Goal: Task Accomplishment & Management: Use online tool/utility

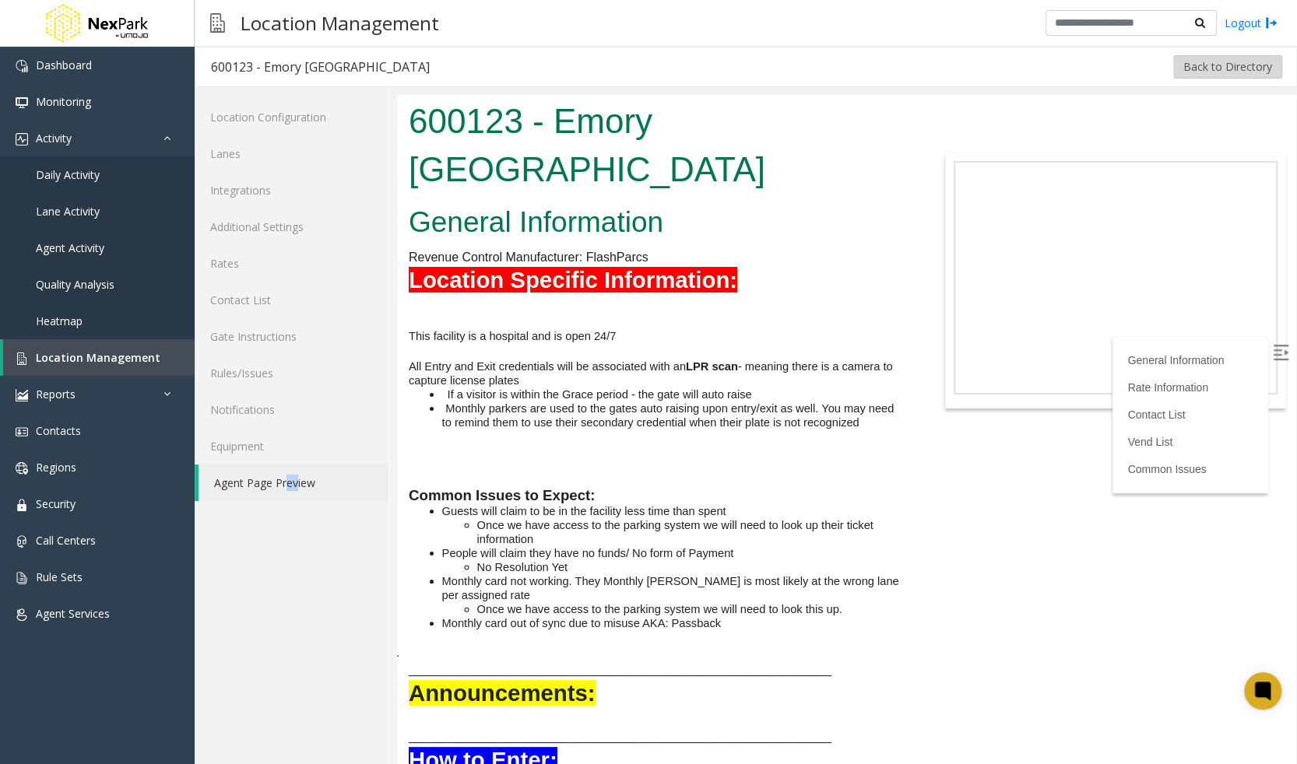
click at [1223, 60] on button "Back to Directory" at bounding box center [1227, 66] width 109 height 23
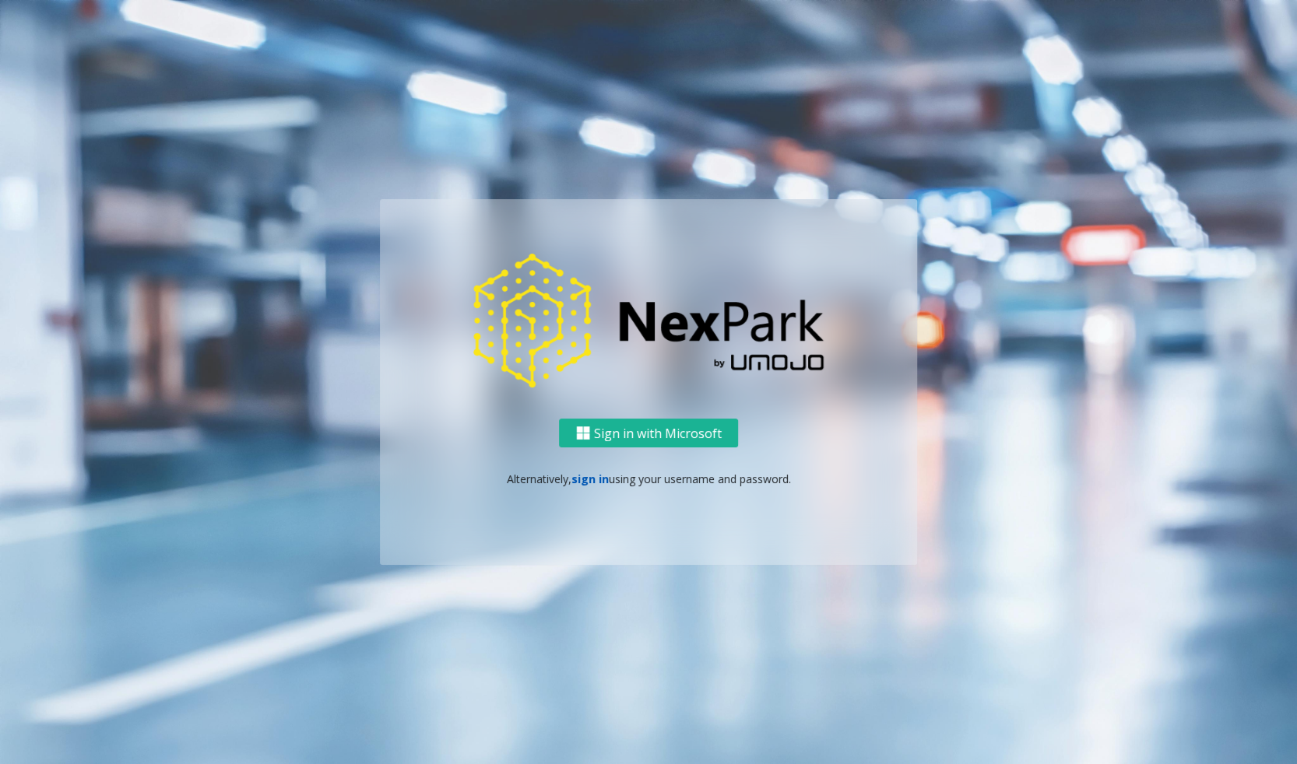
click at [586, 479] on link "sign in" at bounding box center [589, 479] width 37 height 15
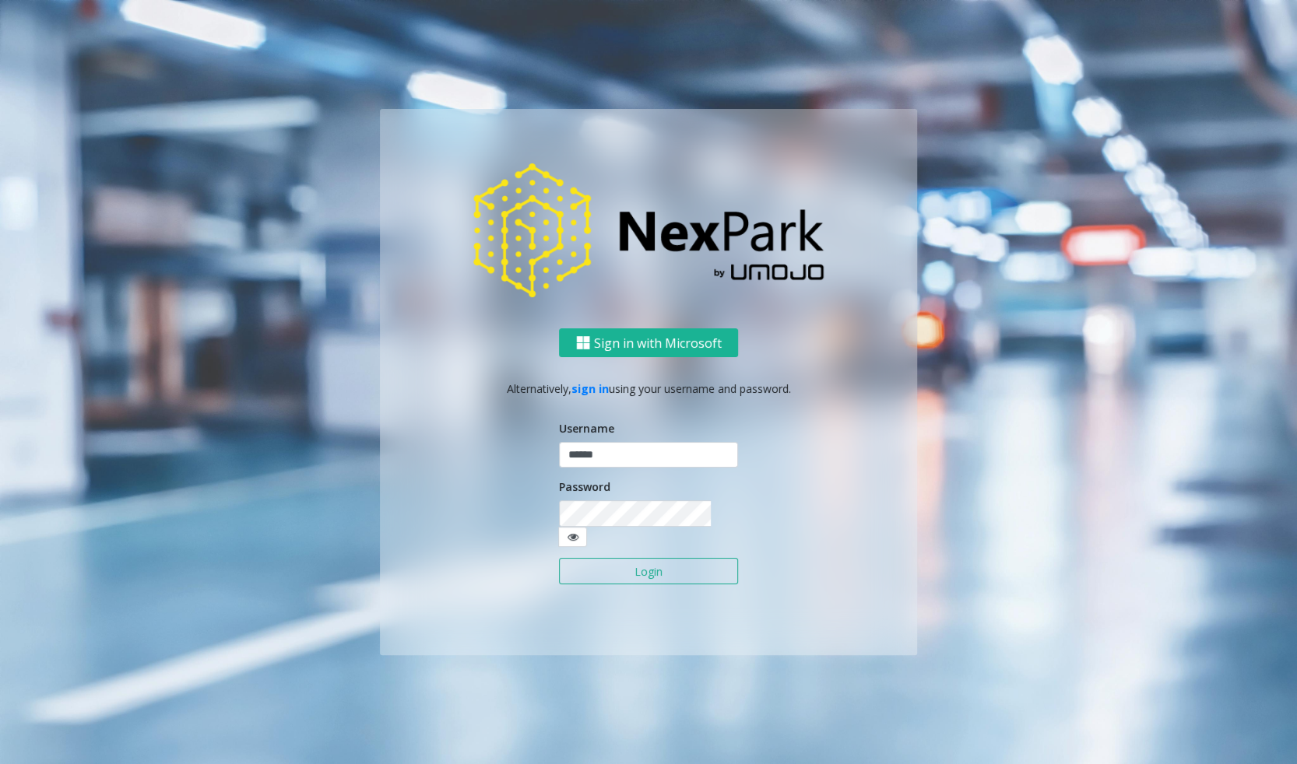
click at [615, 564] on button "Login" at bounding box center [648, 571] width 179 height 26
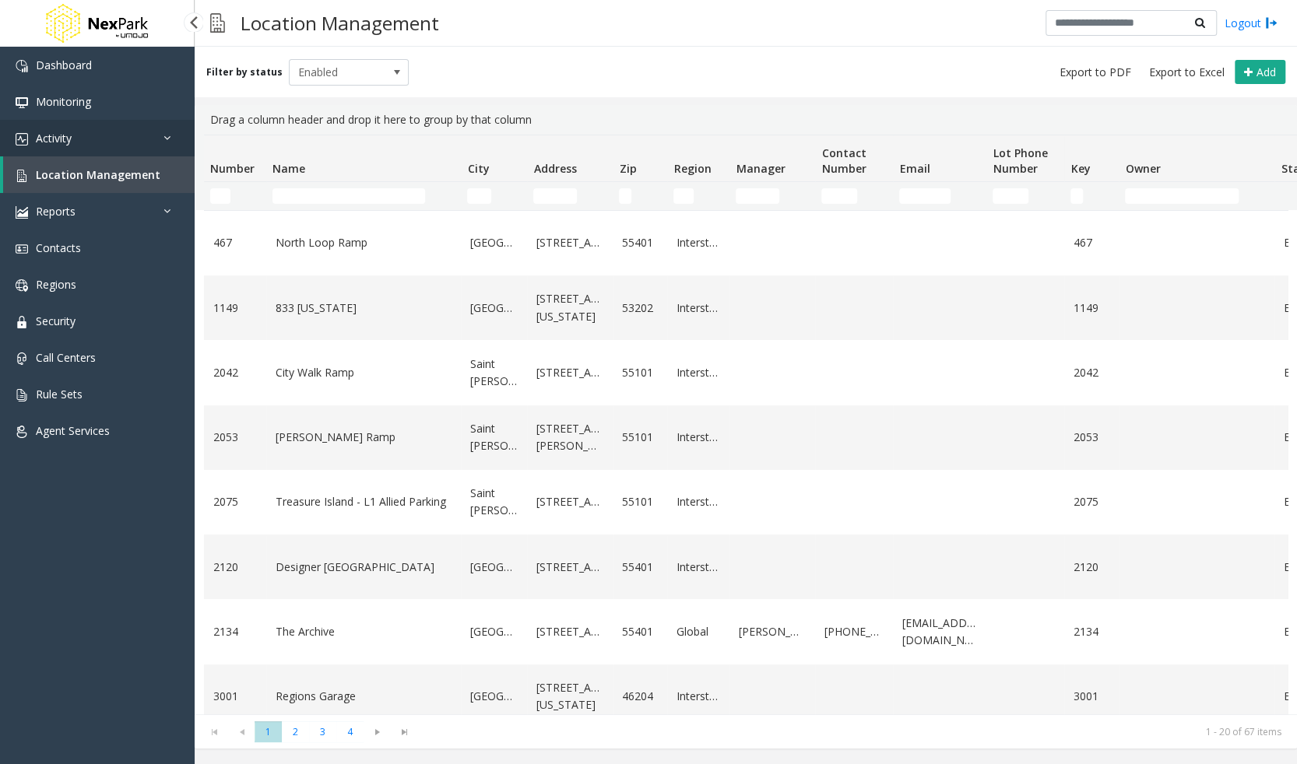
click at [160, 128] on link "Activity" at bounding box center [97, 138] width 195 height 37
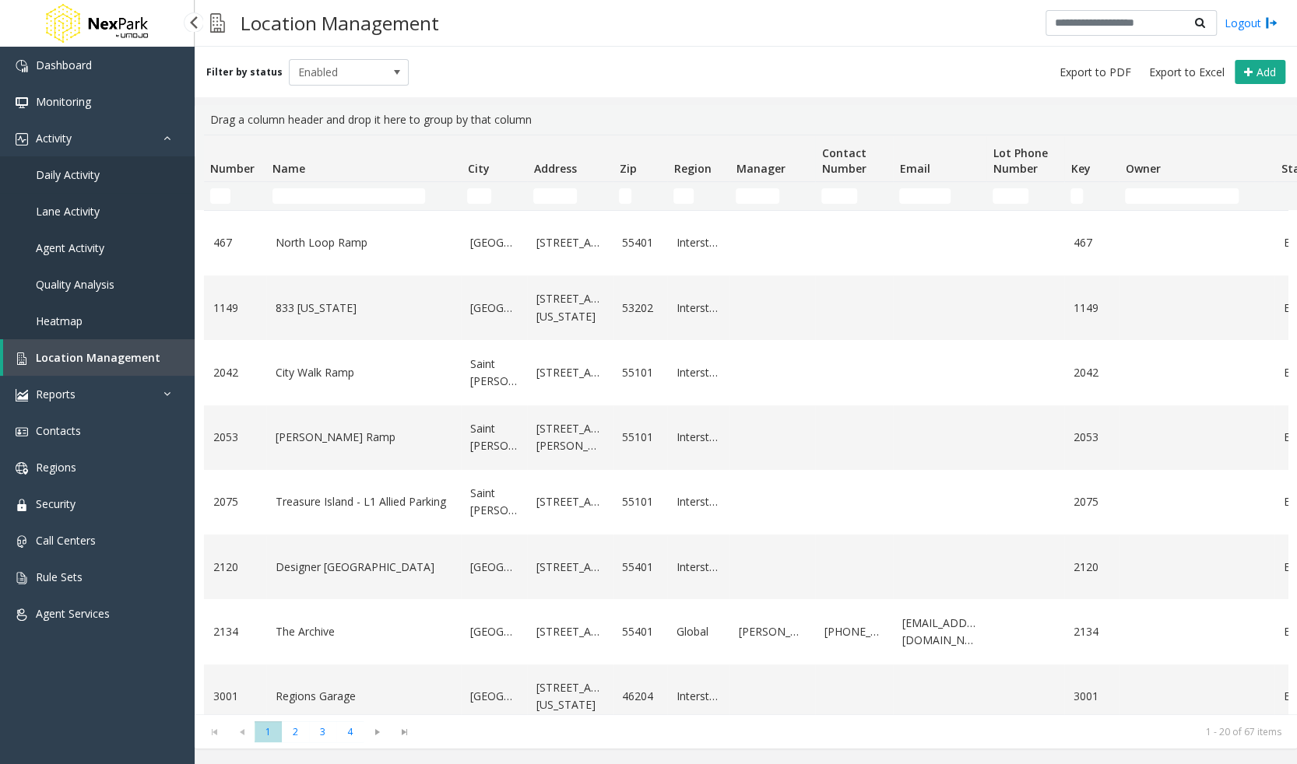
click at [90, 174] on span "Daily Activity" at bounding box center [68, 174] width 64 height 15
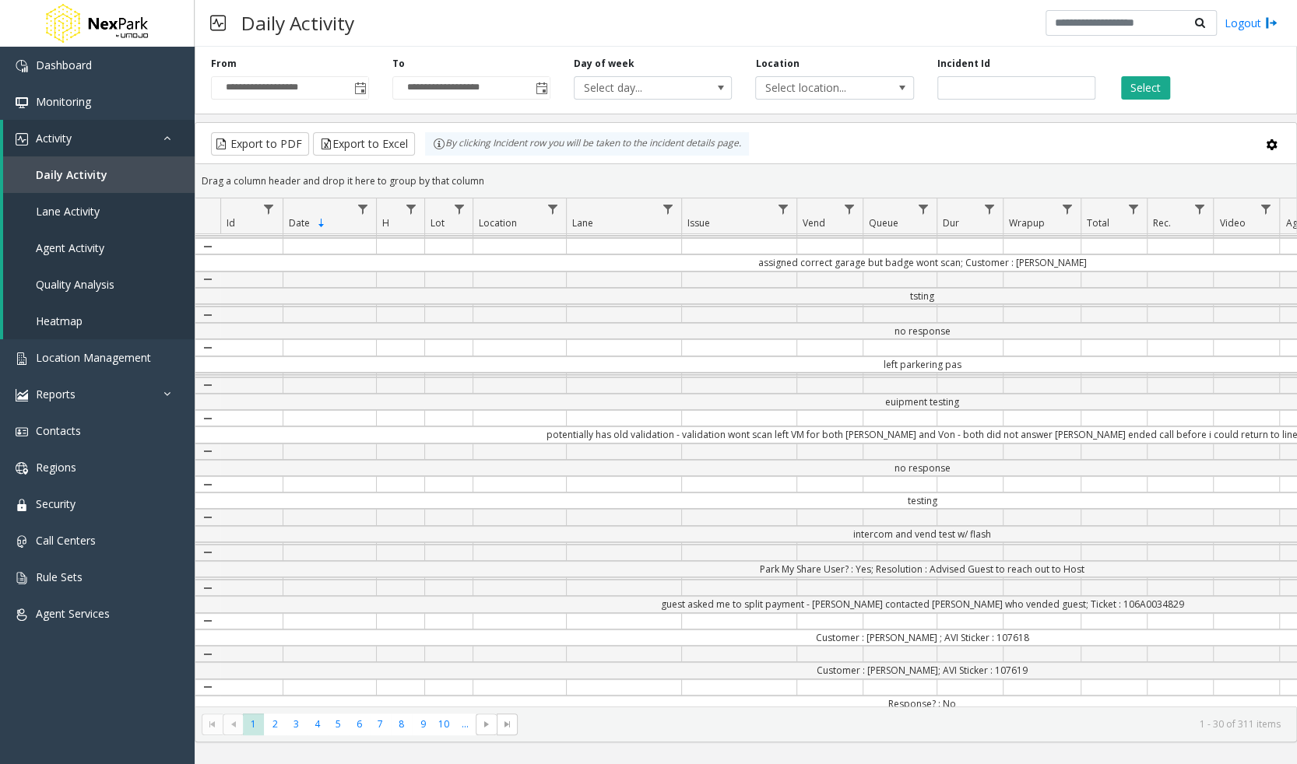
click at [978, 134] on div "Export to PDF Export to Excel By clicking Incident row you will be taken to the…" at bounding box center [746, 143] width 1074 height 23
click at [837, 86] on span "Select location..." at bounding box center [818, 88] width 125 height 22
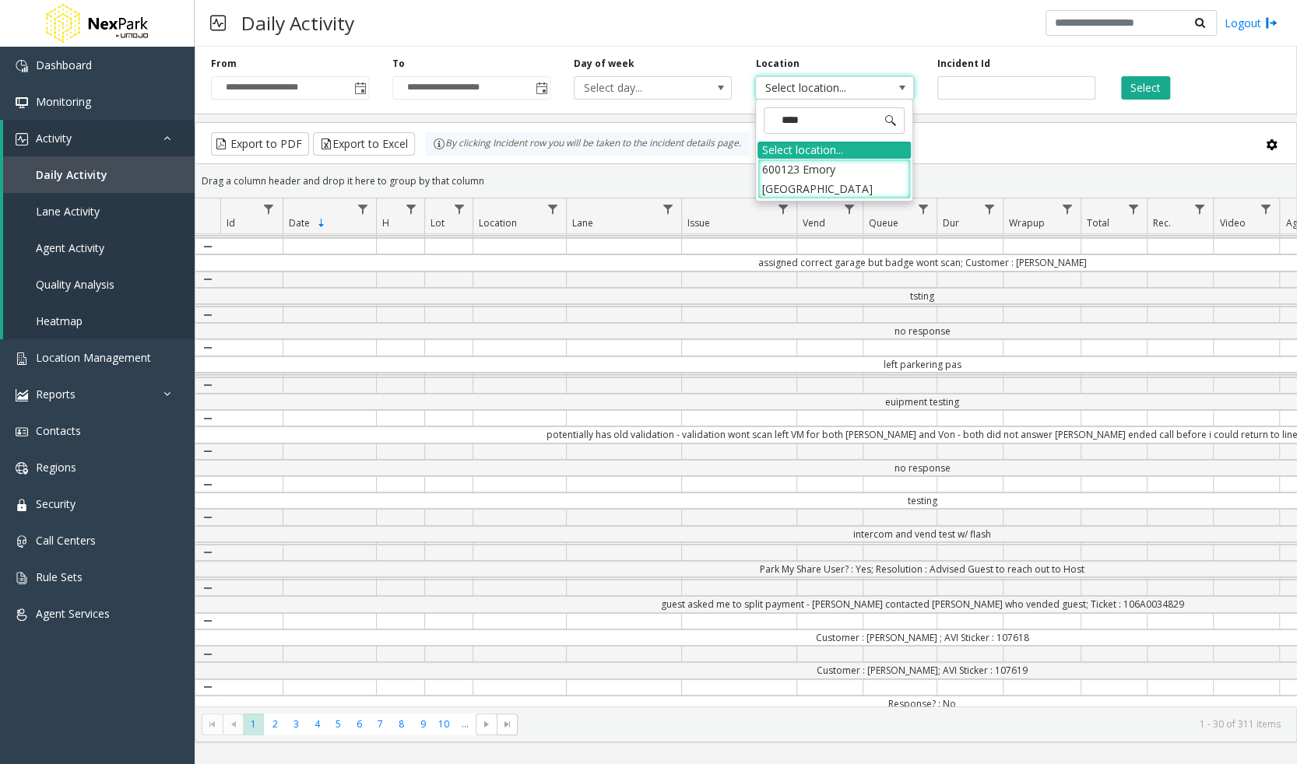
type input "*****"
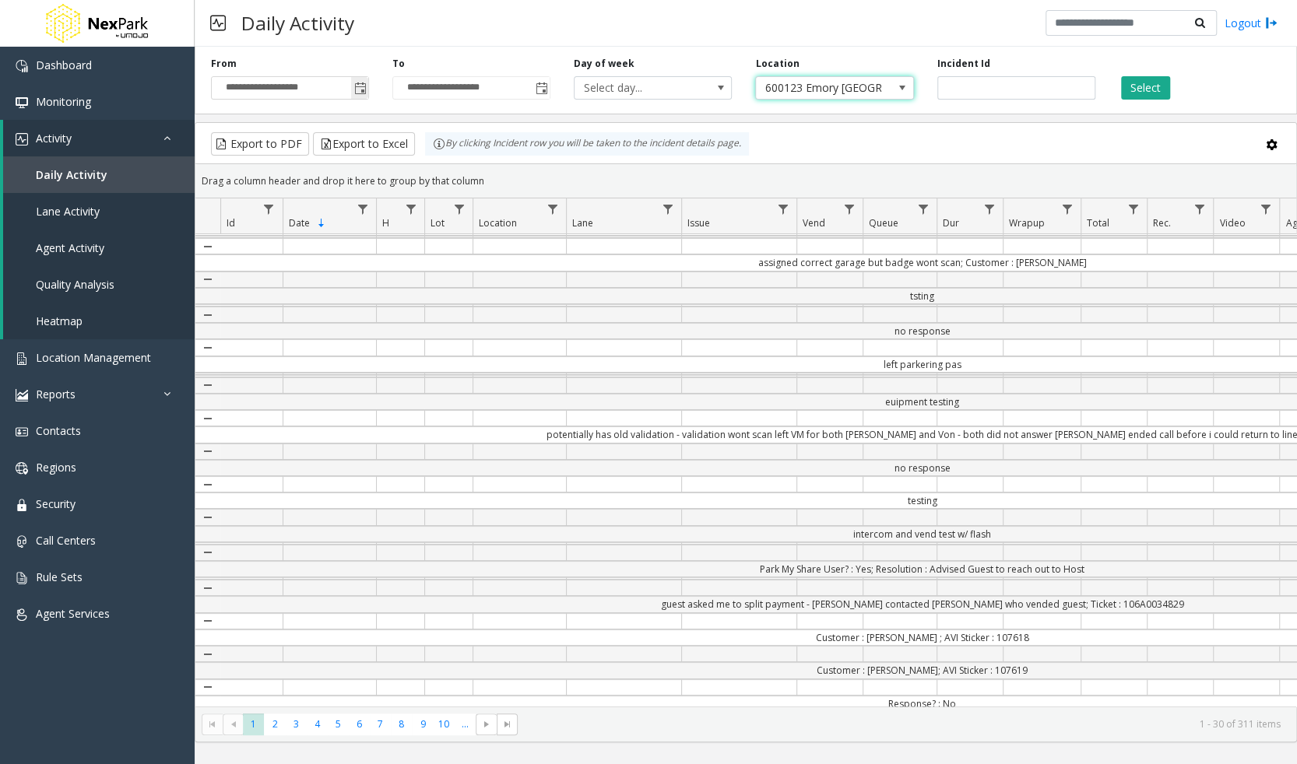
click at [358, 90] on span "Toggle popup" at bounding box center [360, 89] width 12 height 12
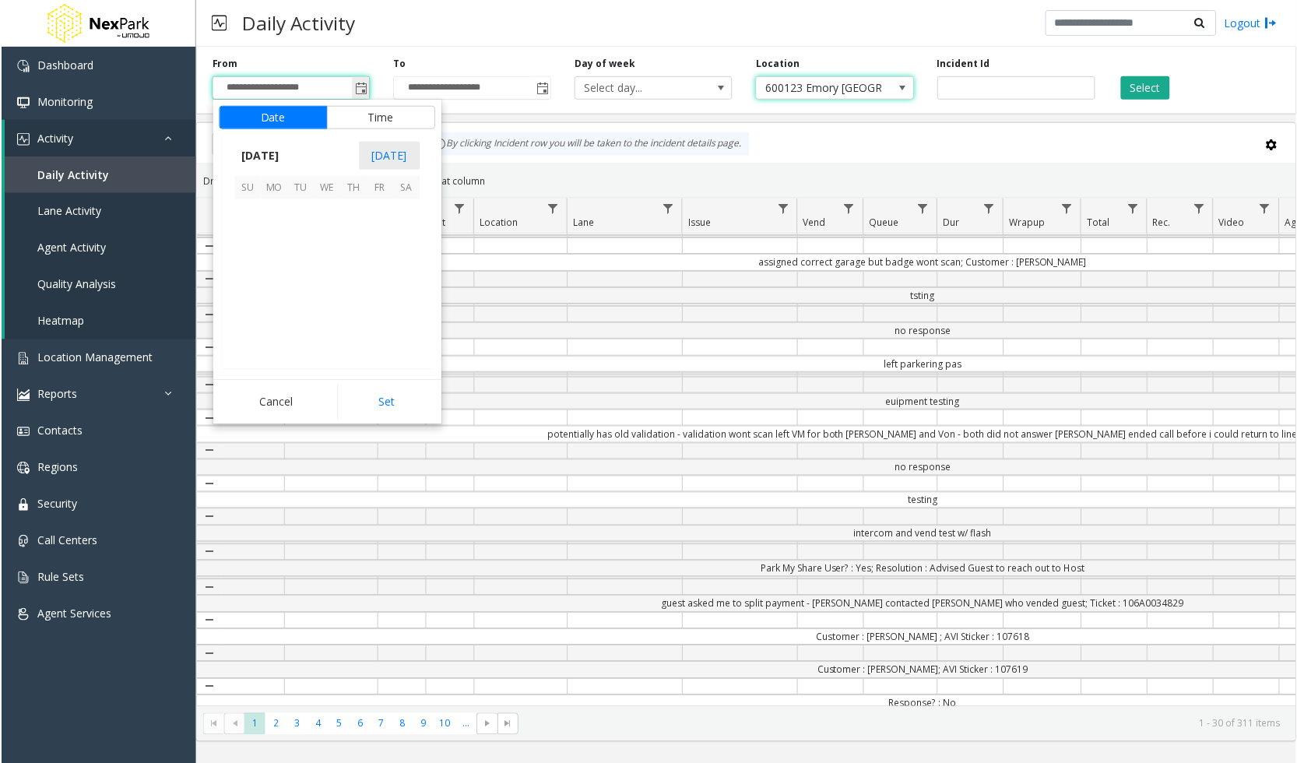
scroll to position [279573, 0]
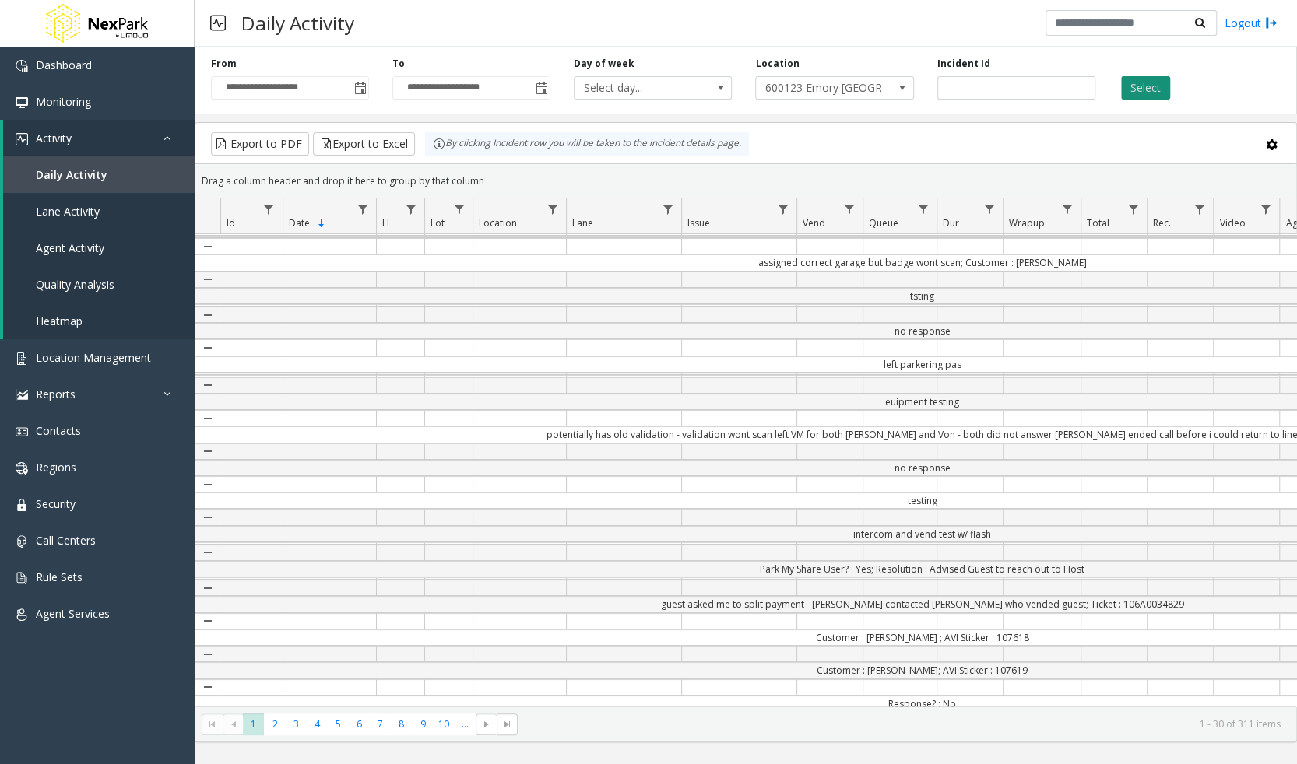
click at [1151, 91] on button "Select" at bounding box center [1145, 87] width 49 height 23
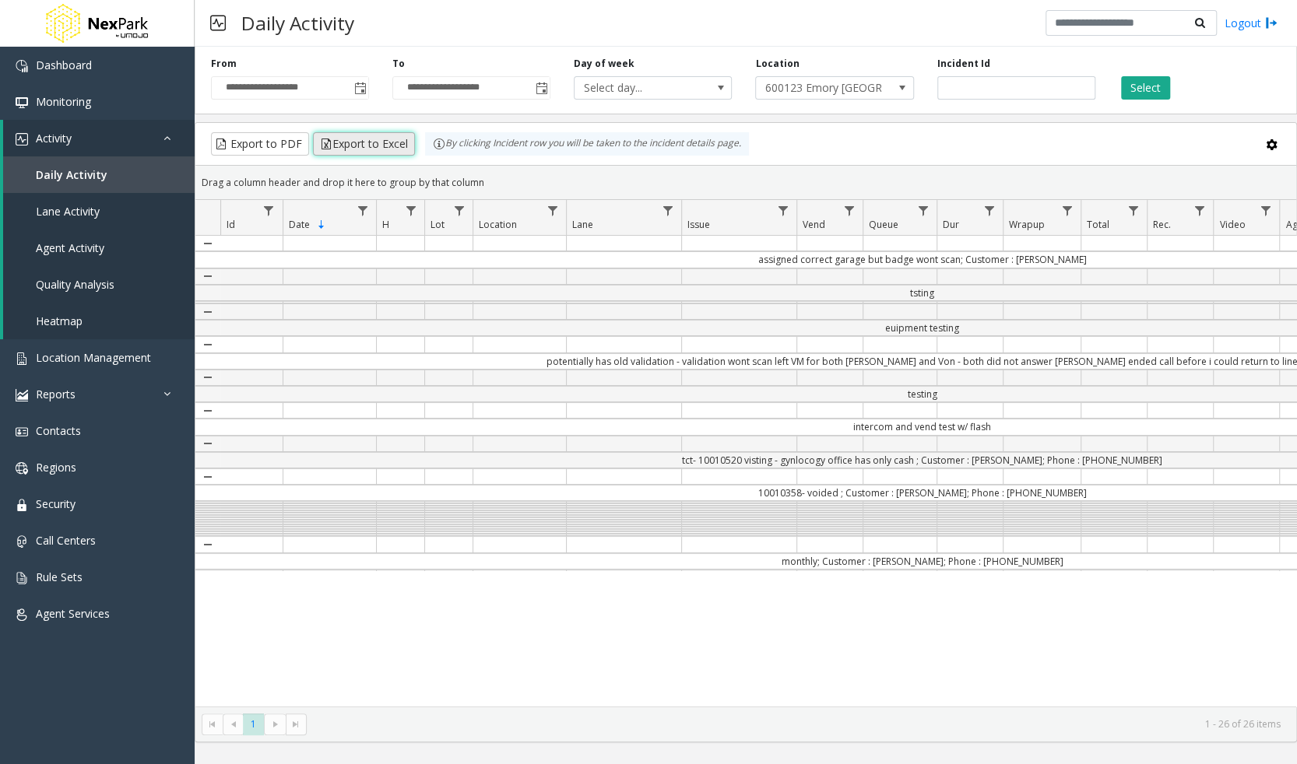
click at [326, 140] on button "Export to Excel" at bounding box center [364, 143] width 102 height 23
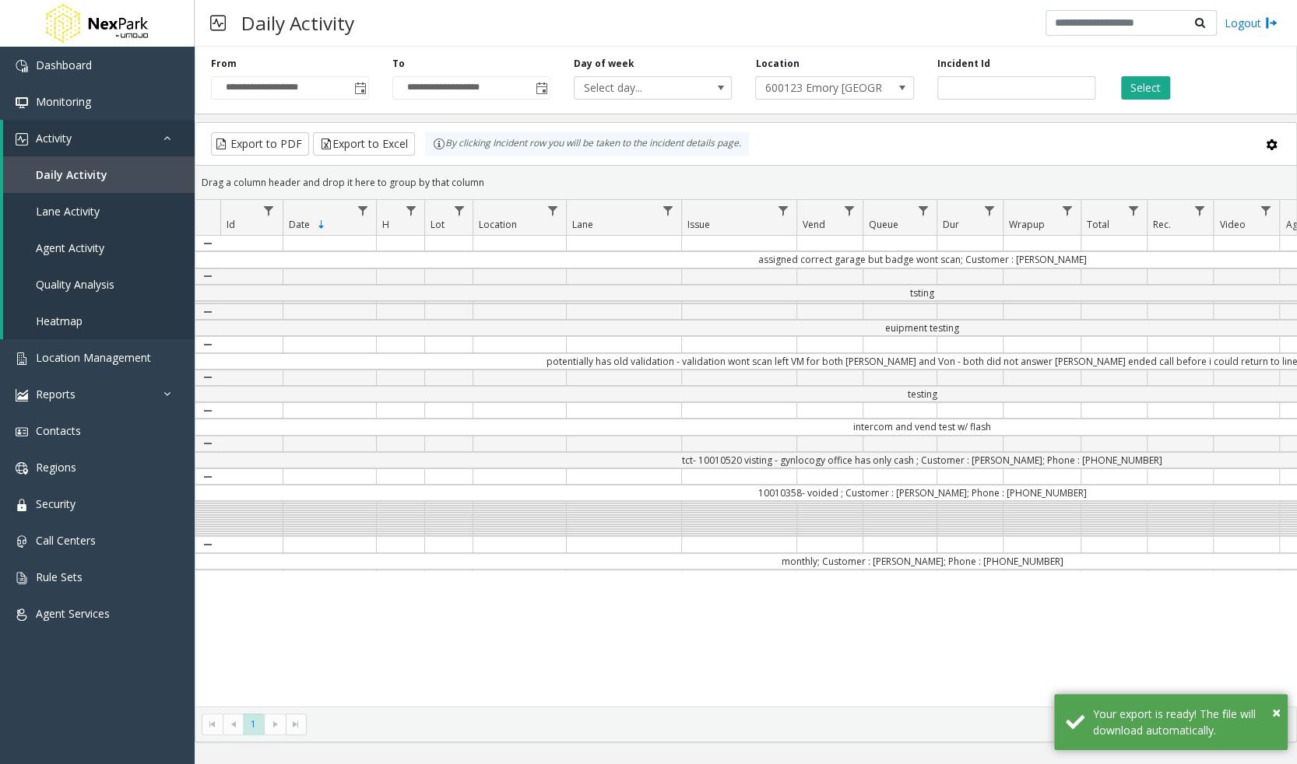
click at [766, 19] on div "Daily Activity Logout" at bounding box center [746, 23] width 1102 height 47
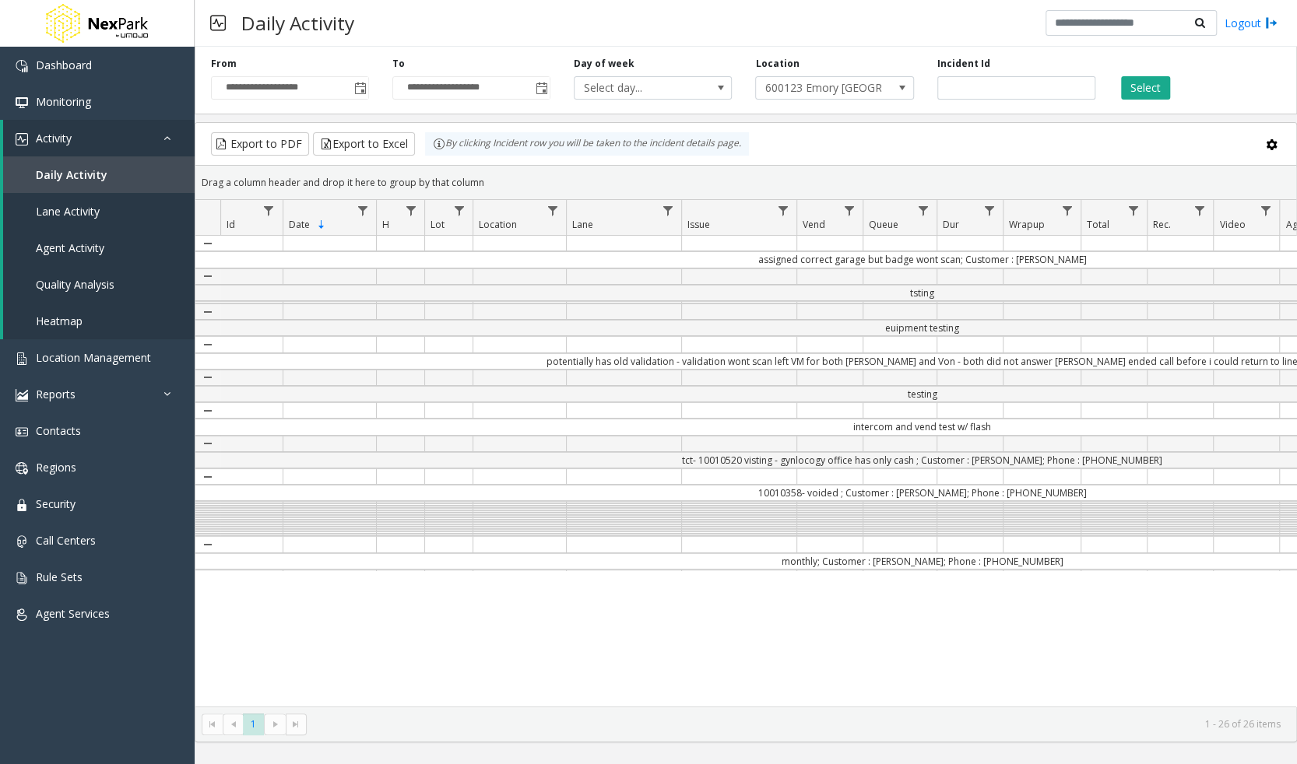
click at [754, 617] on div "assigned correct garage but badge wont scan; Customer : [PERSON_NAME] tsting eu…" at bounding box center [745, 471] width 1101 height 471
